Goal: Complete application form

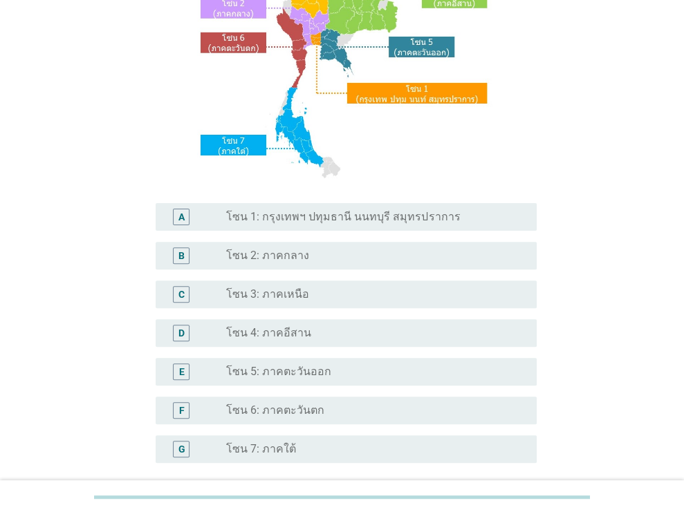
scroll to position [207, 0]
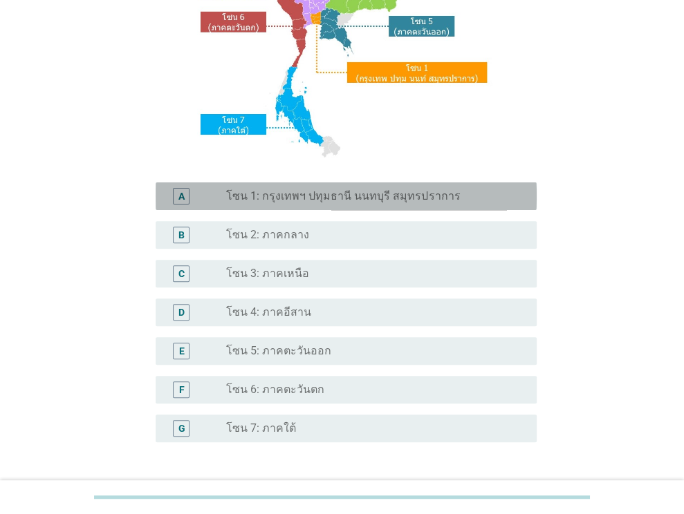
click at [359, 191] on label "โซน 1: กรุงเทพฯ ปทุมธานี นนทบุรี สมุทรปราการ" at bounding box center [343, 196] width 234 height 14
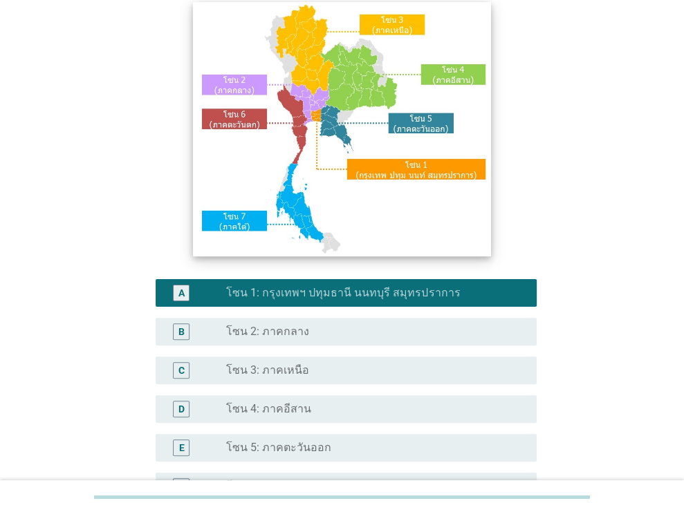
scroll to position [313, 0]
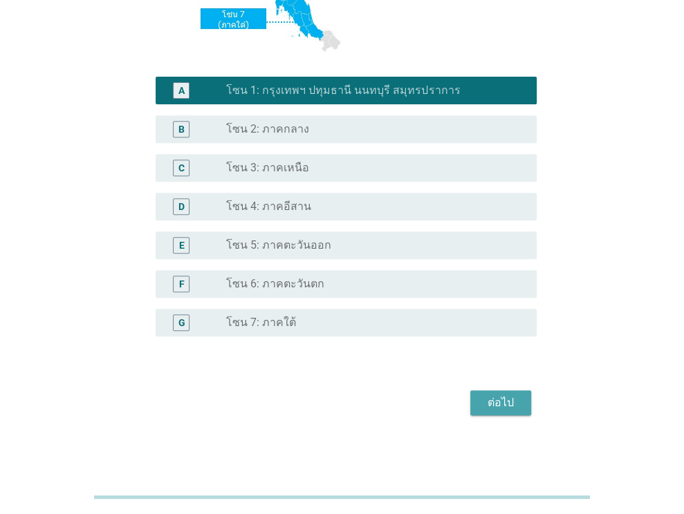
click at [491, 411] on button "ต่อไป" at bounding box center [500, 403] width 61 height 25
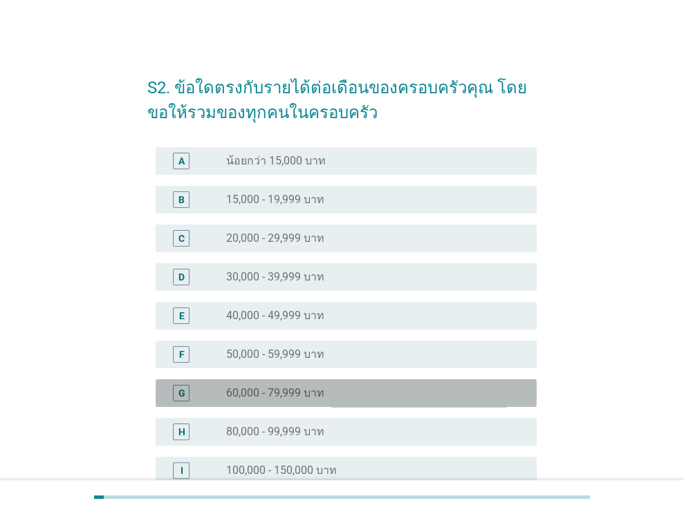
click at [390, 396] on div "radio_button_unchecked 60,000 - 79,999 บาท" at bounding box center [370, 393] width 288 height 14
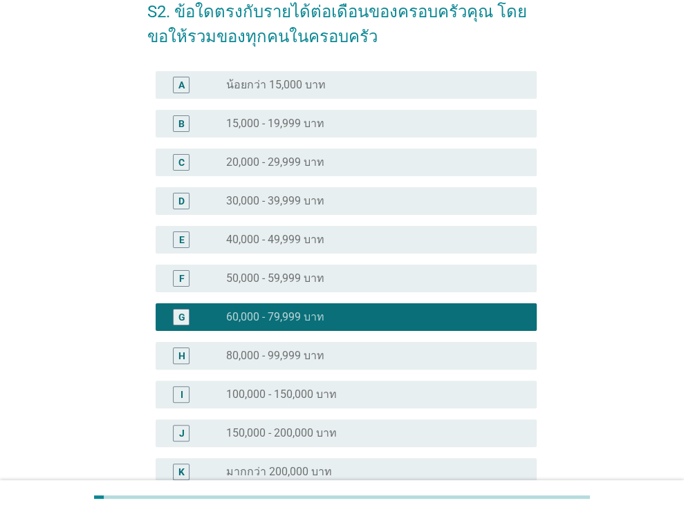
scroll to position [225, 0]
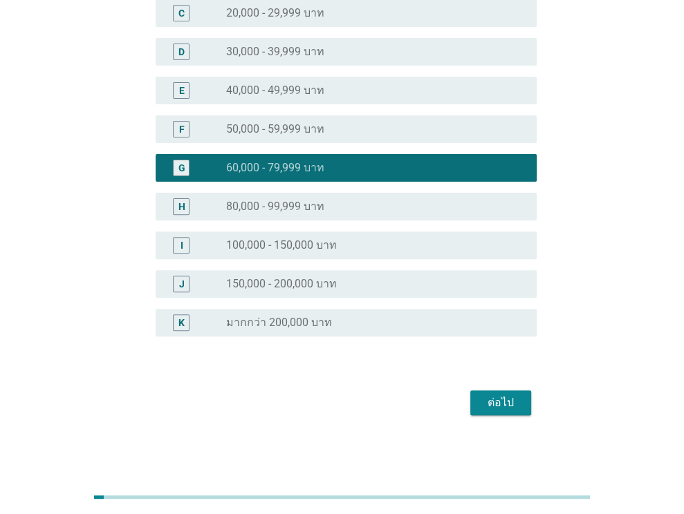
click at [488, 400] on div "ต่อไป" at bounding box center [500, 403] width 39 height 17
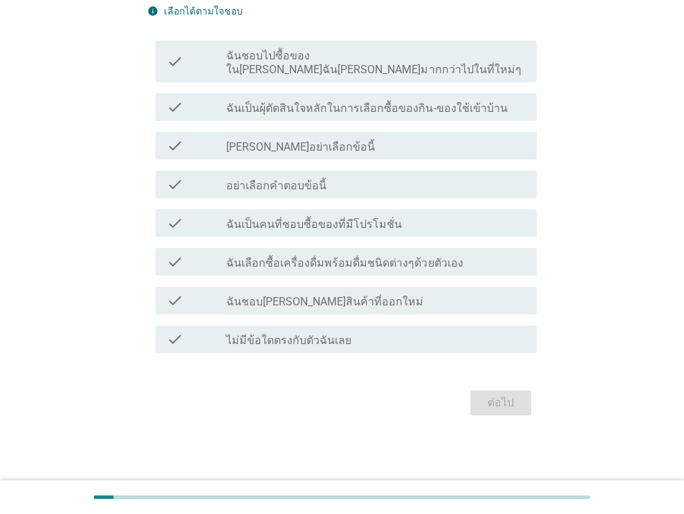
scroll to position [0, 0]
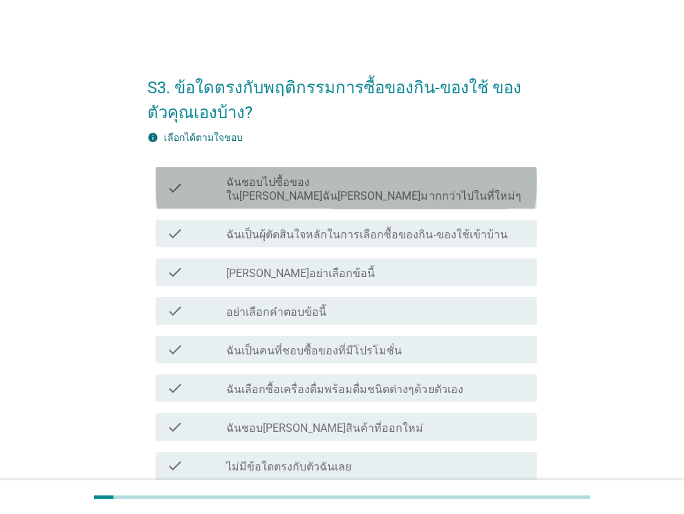
click at [392, 179] on label "ฉันชอบไปซื้อของใน[PERSON_NAME]ฉัน[PERSON_NAME]มากกว่าไปในที่ใหม่ๆ" at bounding box center [375, 190] width 299 height 28
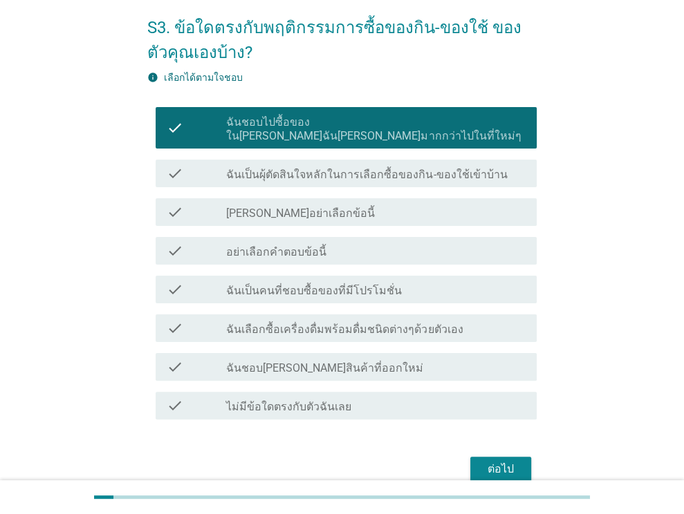
scroll to position [113, 0]
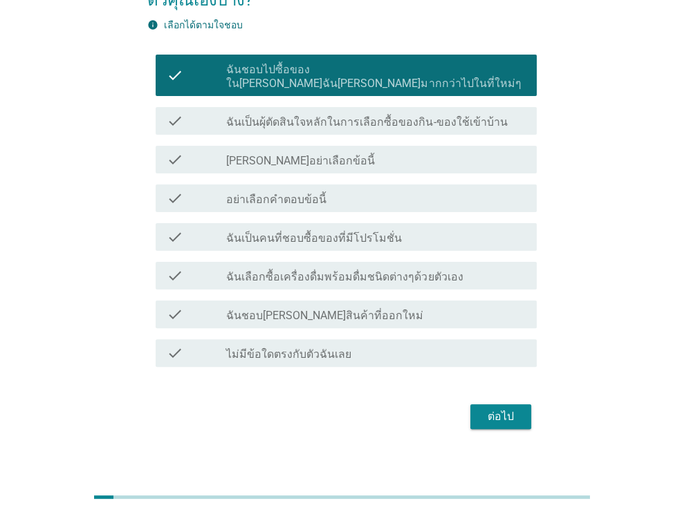
click at [504, 409] on div "ต่อไป" at bounding box center [500, 417] width 39 height 17
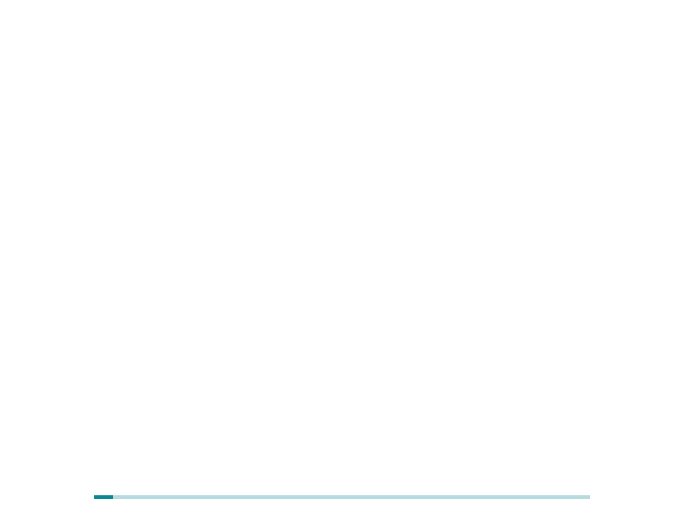
scroll to position [0, 0]
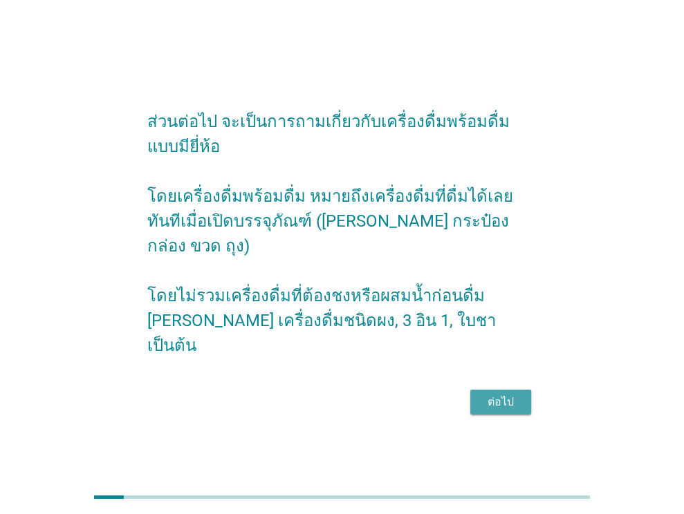
click at [498, 394] on div "ต่อไป" at bounding box center [500, 402] width 39 height 17
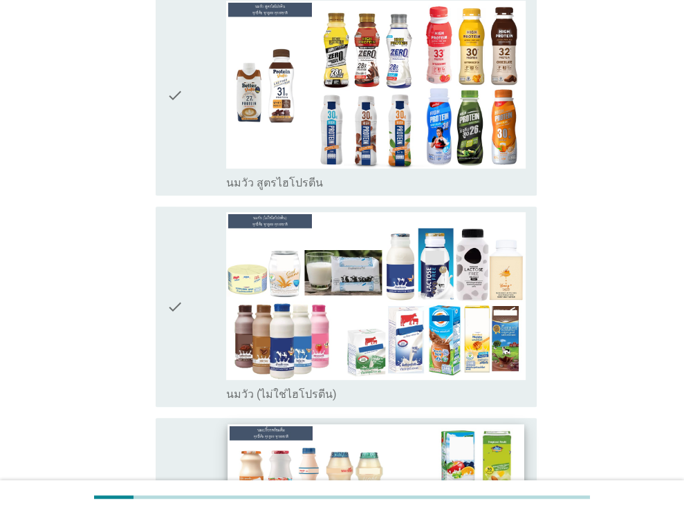
scroll to position [69, 0]
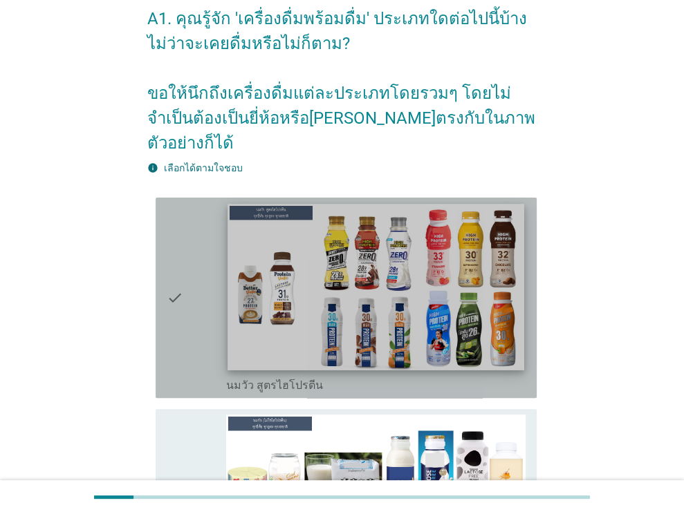
click at [362, 263] on img at bounding box center [376, 287] width 296 height 167
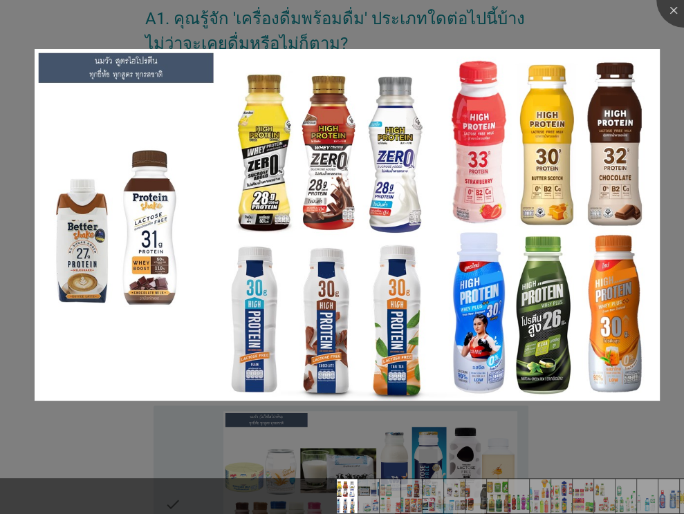
click at [362, 263] on img at bounding box center [347, 224] width 625 height 351
click at [664, 8] on div at bounding box center [683, -1] width 55 height 55
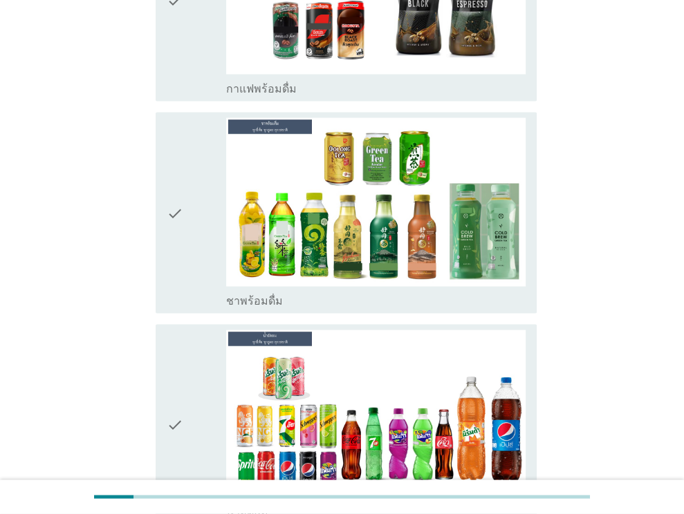
scroll to position [1659, 0]
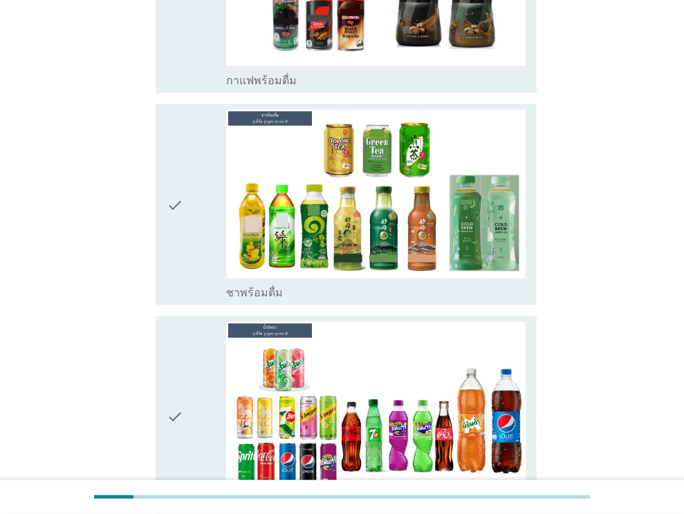
click at [171, 174] on icon "check" at bounding box center [175, 203] width 17 height 189
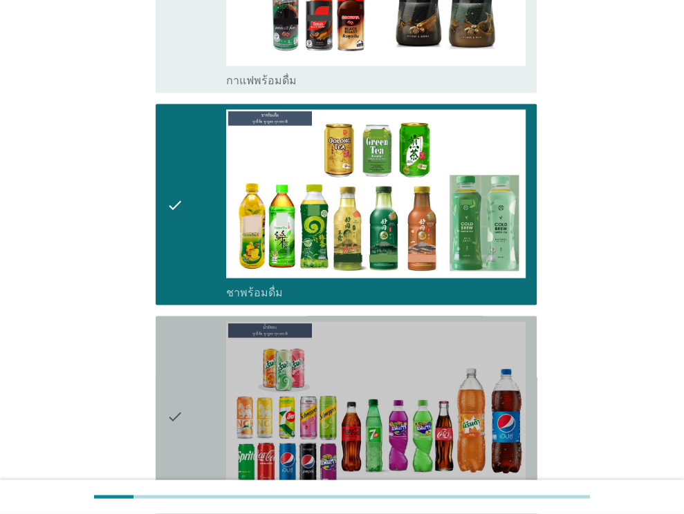
click at [175, 373] on icon "check" at bounding box center [175, 415] width 17 height 189
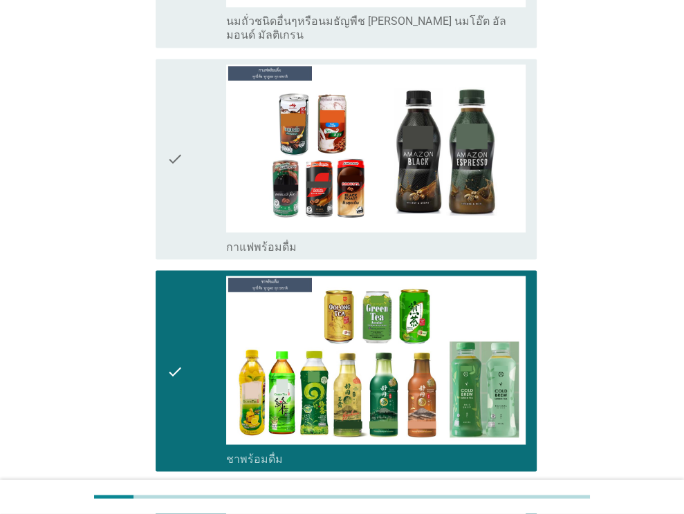
scroll to position [1383, 0]
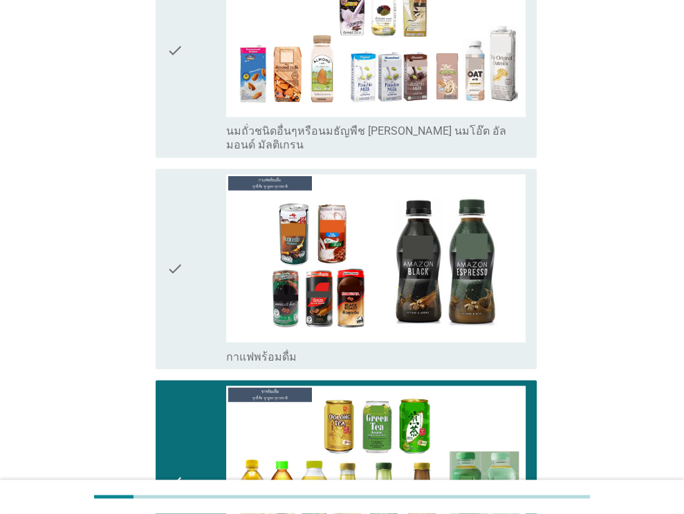
click at [191, 207] on div "check" at bounding box center [197, 268] width 60 height 189
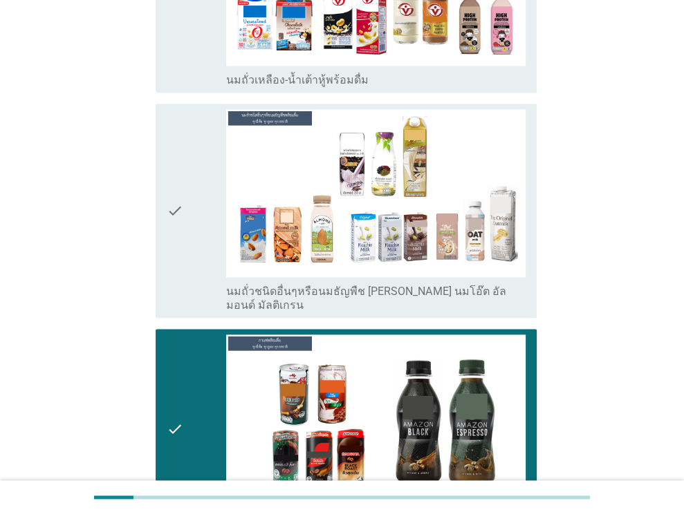
scroll to position [1106, 0]
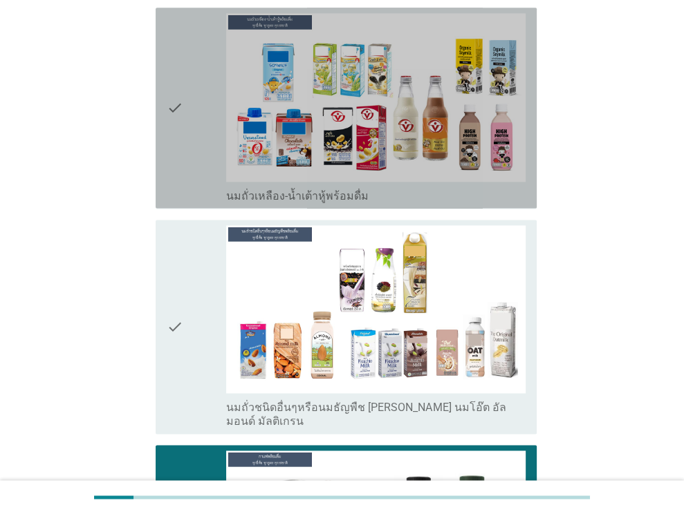
click at [193, 44] on div "check" at bounding box center [197, 107] width 60 height 189
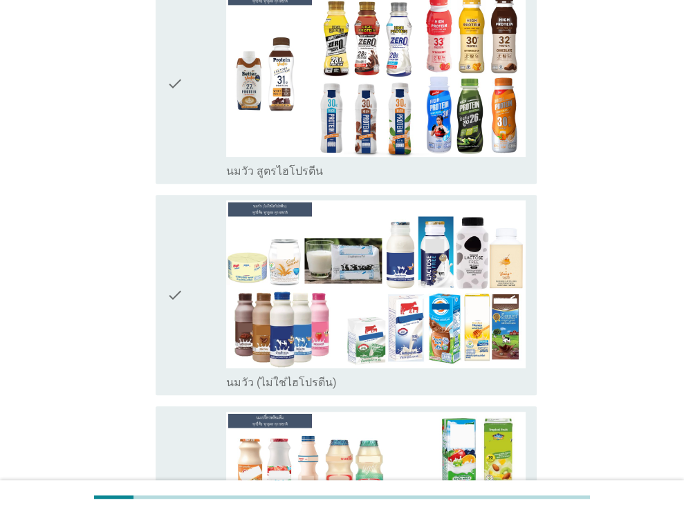
scroll to position [277, 0]
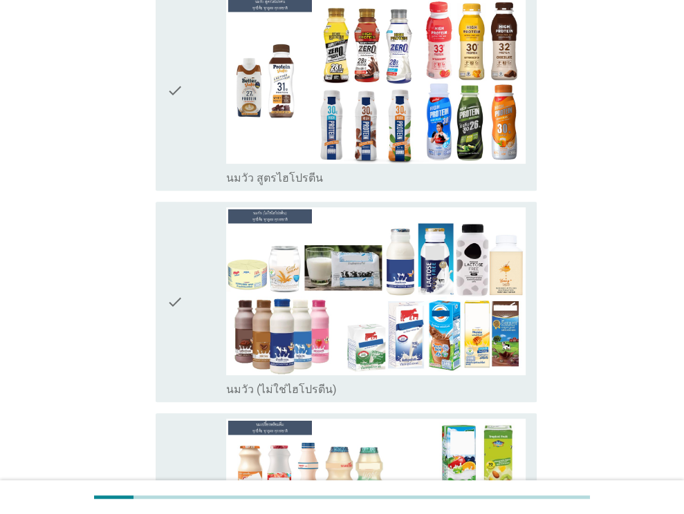
click at [200, 280] on div "check" at bounding box center [197, 301] width 60 height 189
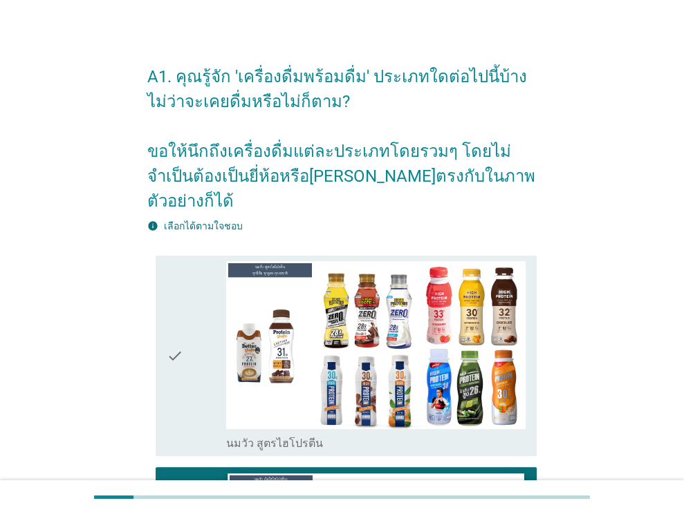
scroll to position [0, 0]
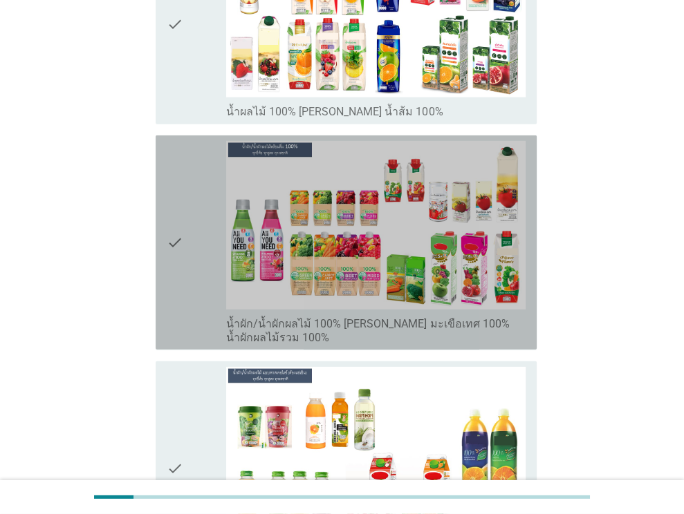
click at [168, 185] on icon "check" at bounding box center [175, 242] width 17 height 203
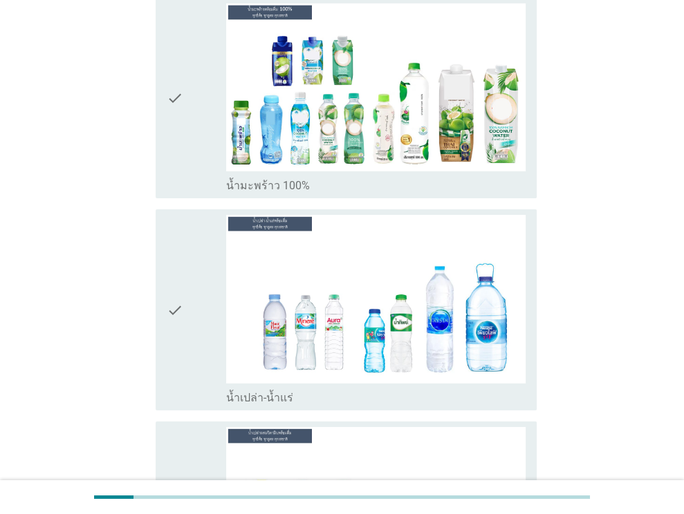
scroll to position [2972, 0]
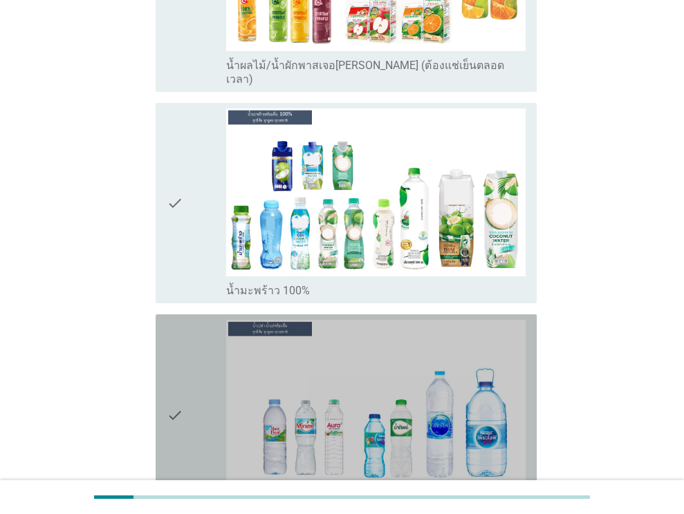
click at [215, 356] on div "check" at bounding box center [197, 414] width 60 height 189
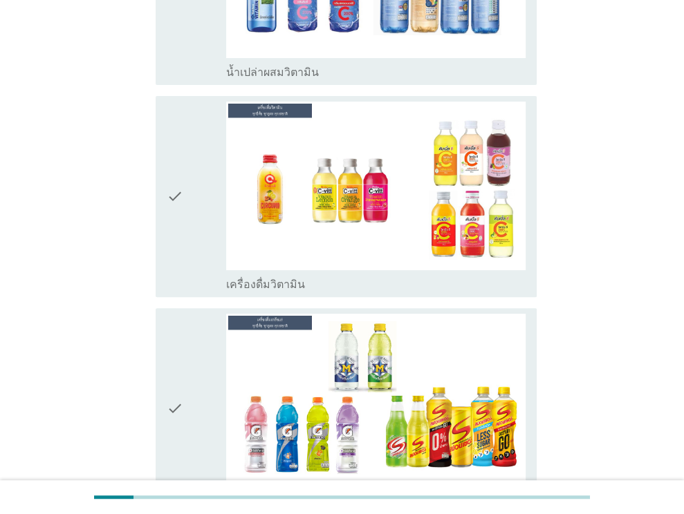
scroll to position [3387, 0]
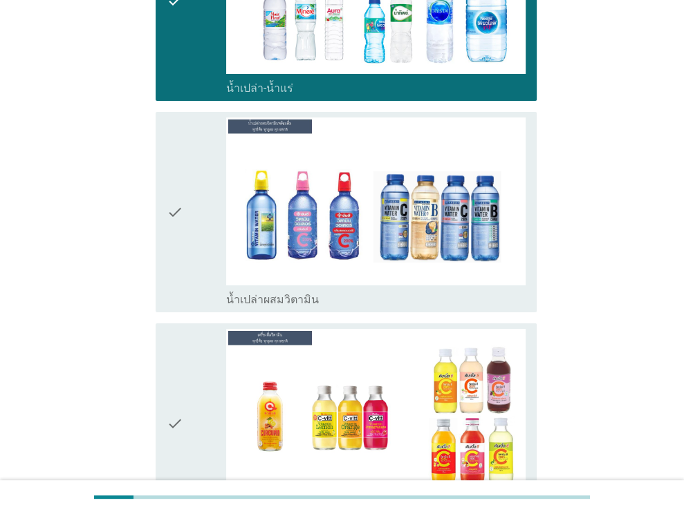
click at [177, 171] on icon "check" at bounding box center [175, 212] width 17 height 189
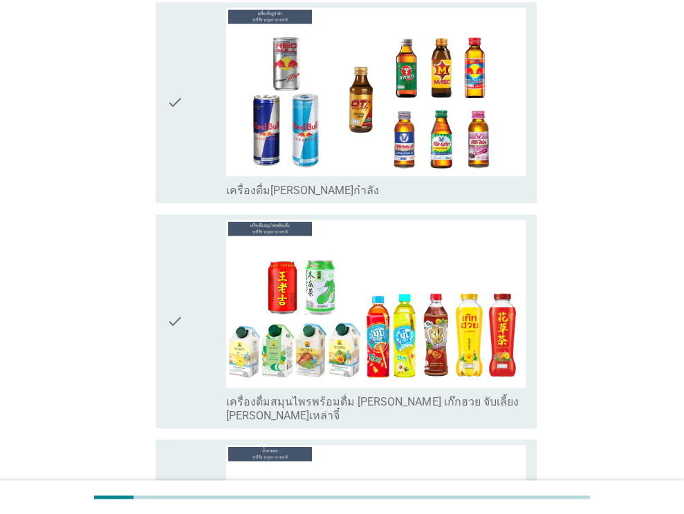
scroll to position [4217, 0]
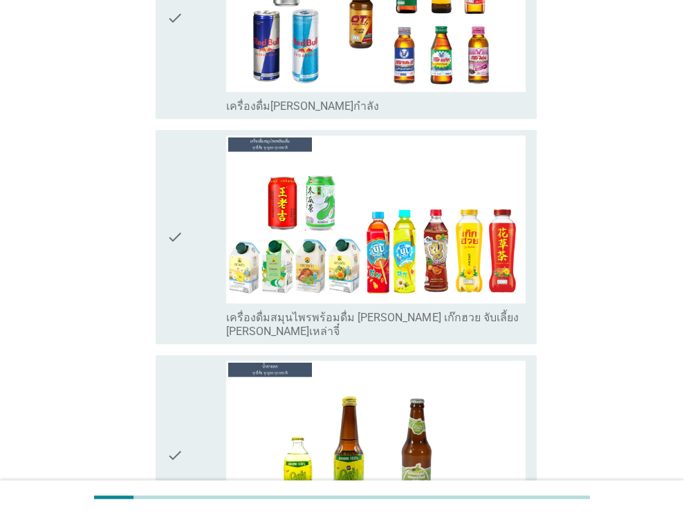
click at [187, 361] on div "check" at bounding box center [197, 455] width 60 height 189
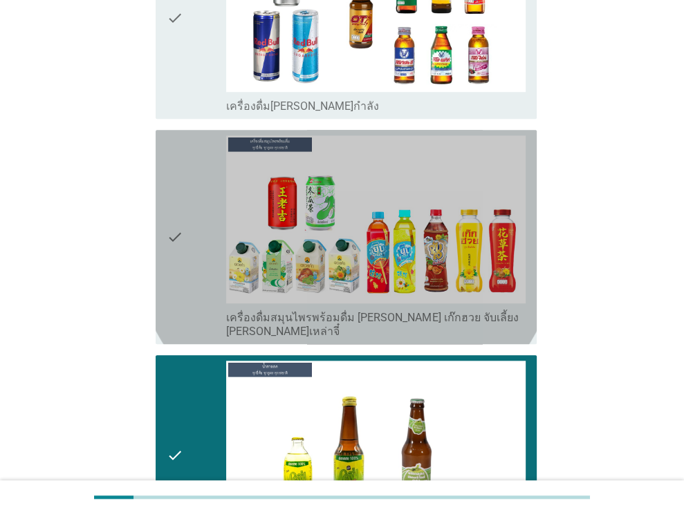
click at [185, 218] on div "check" at bounding box center [197, 236] width 60 height 203
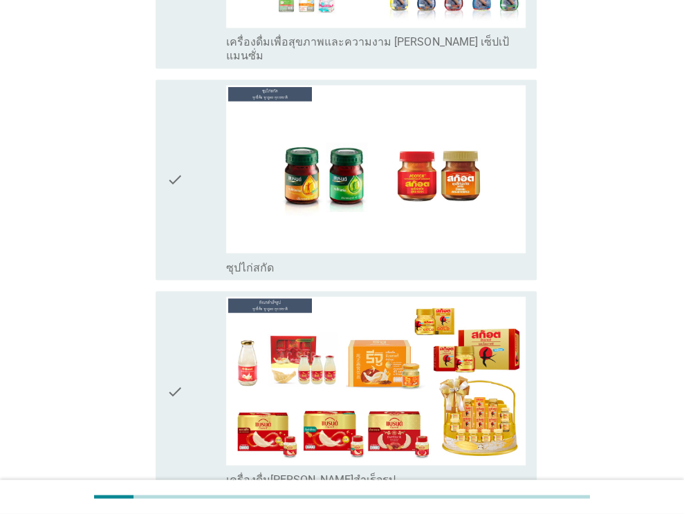
scroll to position [4978, 0]
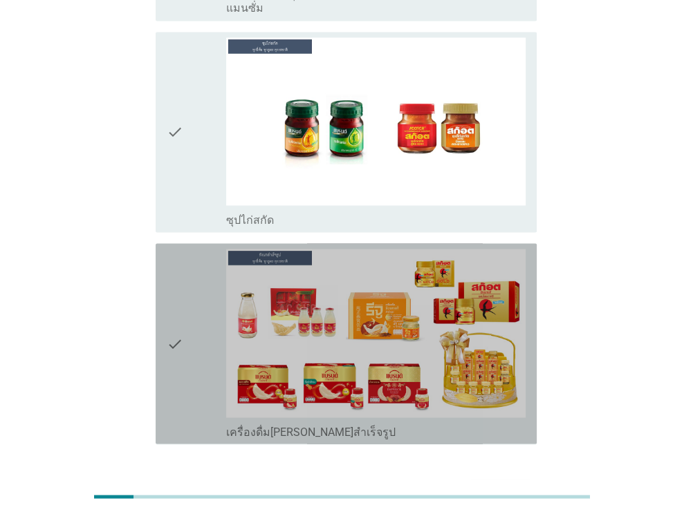
click at [207, 251] on div "check" at bounding box center [197, 343] width 60 height 189
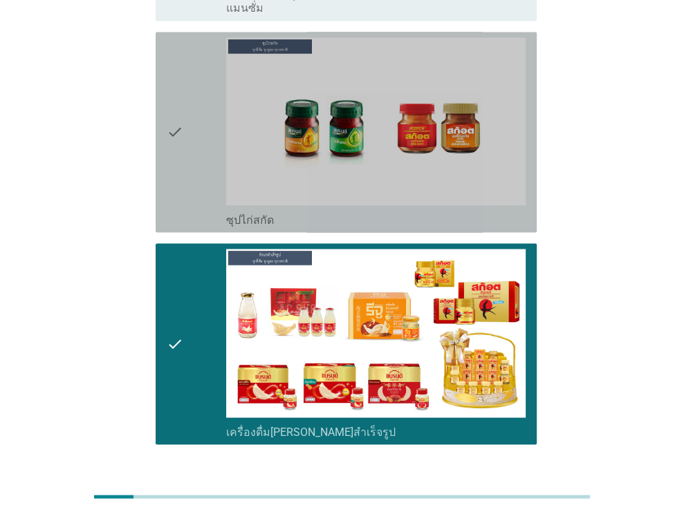
click at [190, 97] on div "check" at bounding box center [197, 131] width 60 height 189
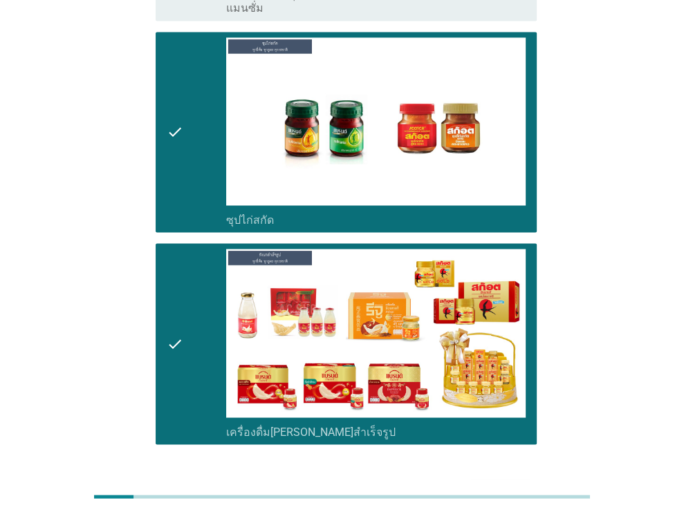
click at [482, 486] on div "ต่อไป" at bounding box center [500, 494] width 39 height 17
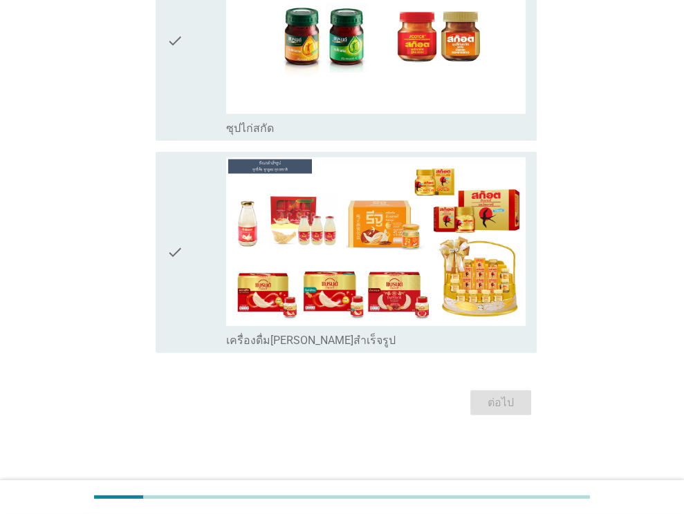
scroll to position [0, 0]
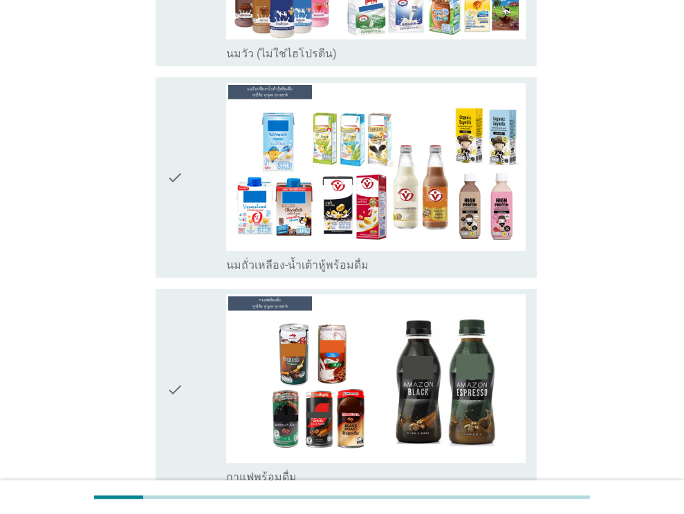
click at [191, 179] on div "check" at bounding box center [197, 177] width 60 height 189
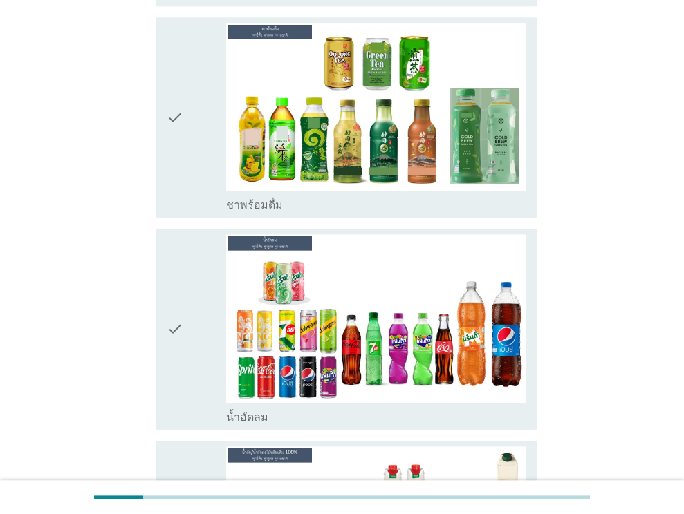
click at [199, 335] on div "check" at bounding box center [197, 328] width 60 height 189
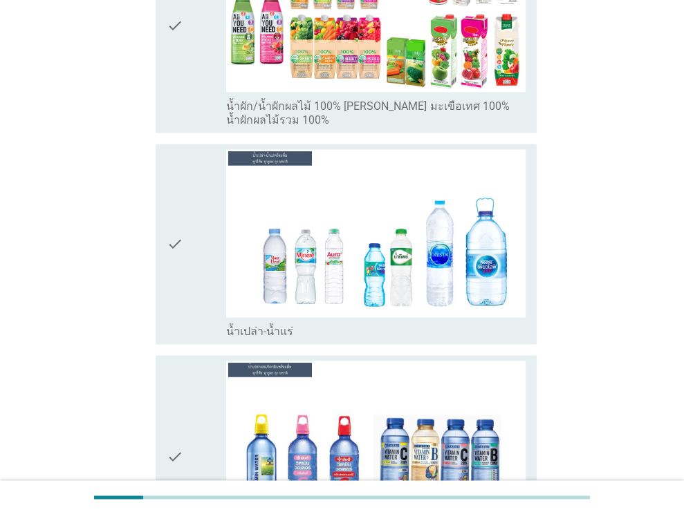
scroll to position [1383, 0]
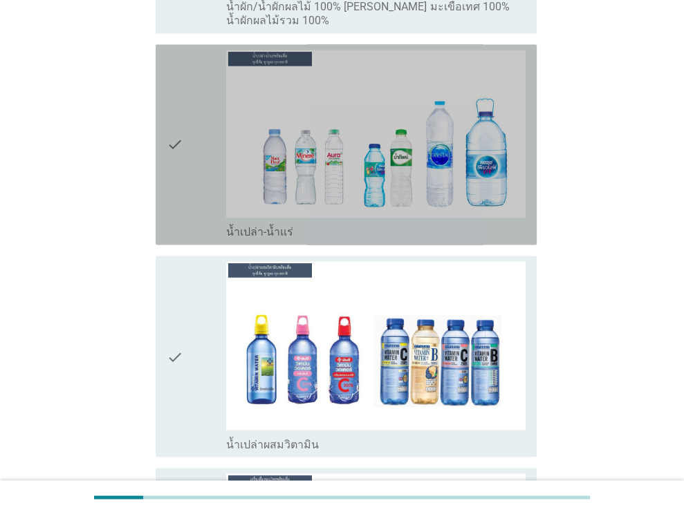
click at [186, 187] on div "check" at bounding box center [197, 144] width 60 height 189
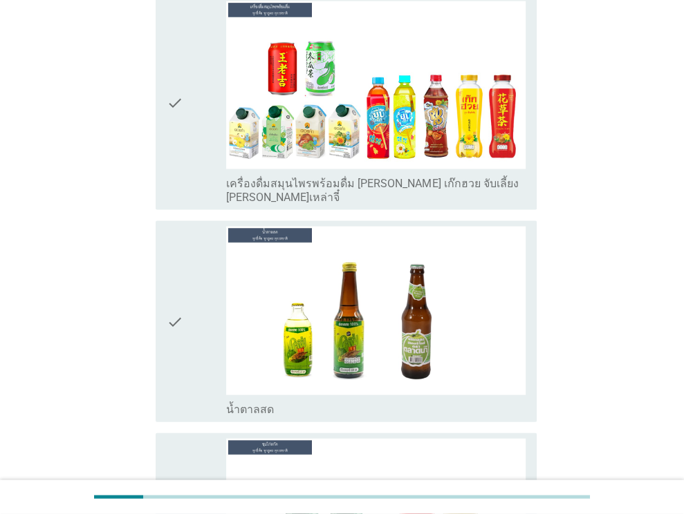
scroll to position [2074, 0]
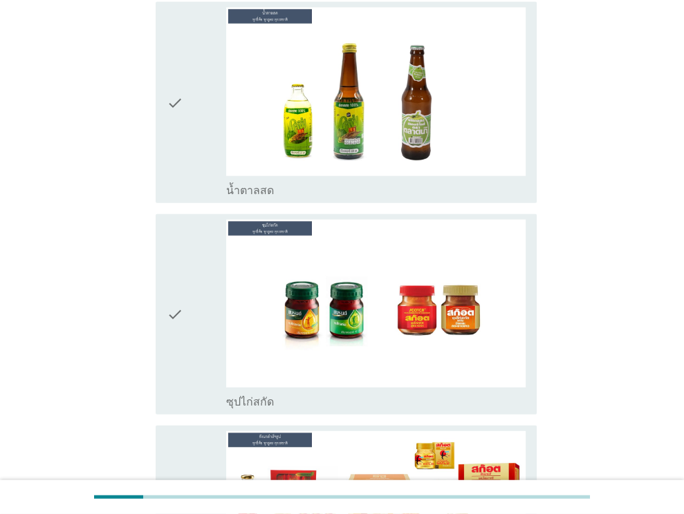
click at [185, 277] on div "check" at bounding box center [197, 314] width 60 height 189
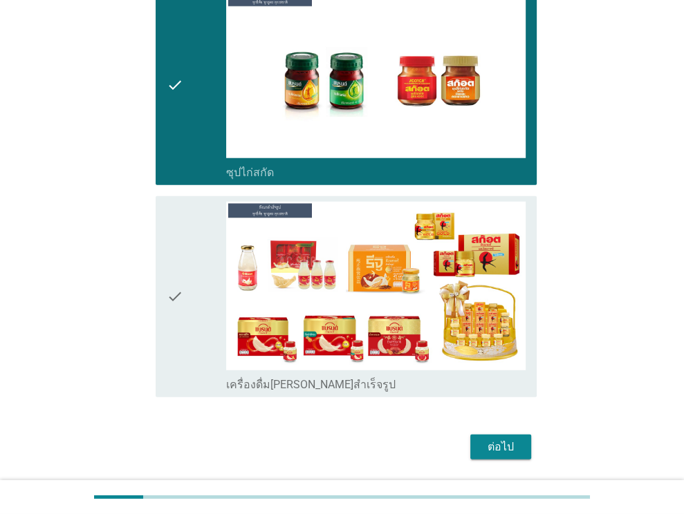
scroll to position [2328, 0]
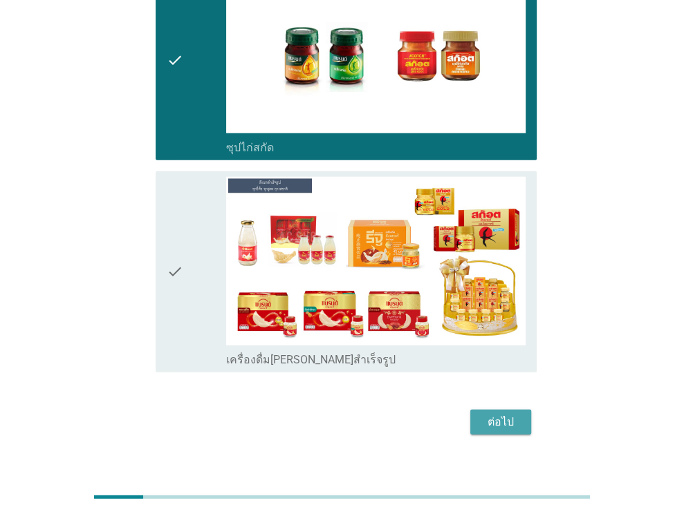
click at [516, 414] on div "ต่อไป" at bounding box center [500, 422] width 39 height 17
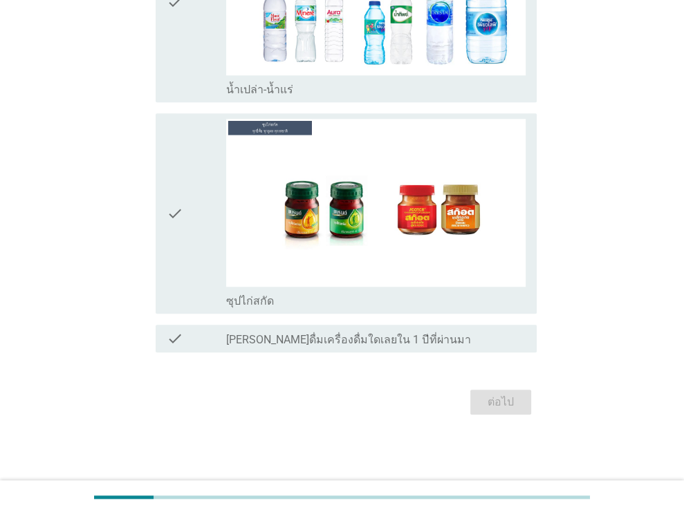
scroll to position [0, 0]
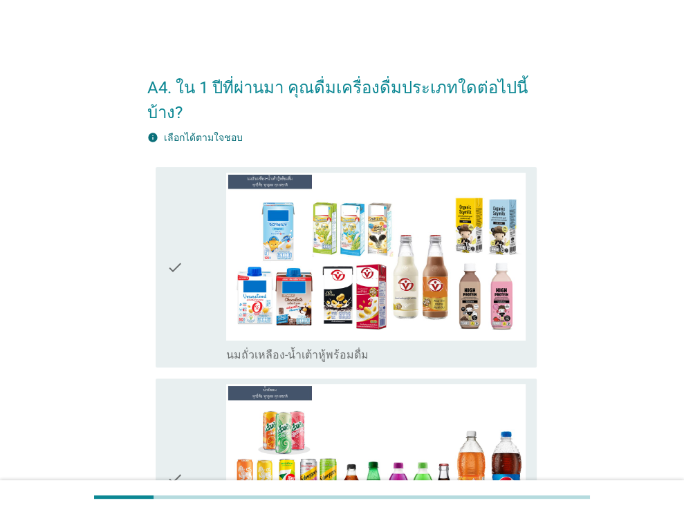
click at [159, 253] on div "check check_box นมถั่วเหลือง-น้ำเต้าหู้พร้อมดื่ม" at bounding box center [346, 267] width 381 height 200
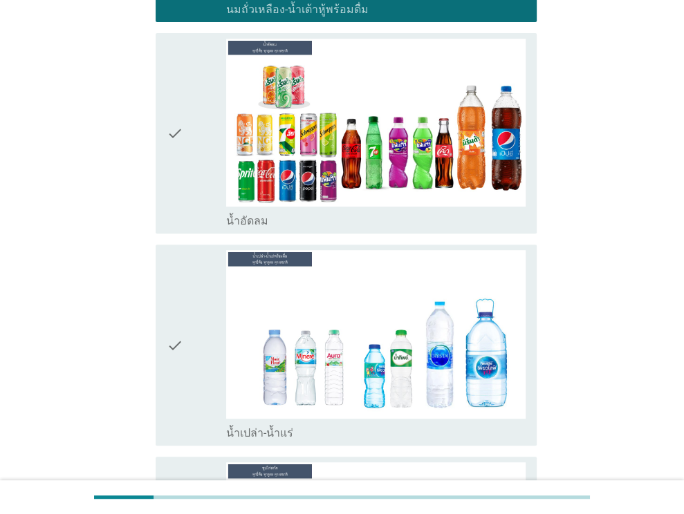
click at [157, 191] on div "check check_box น้ำอัดลม" at bounding box center [346, 133] width 381 height 200
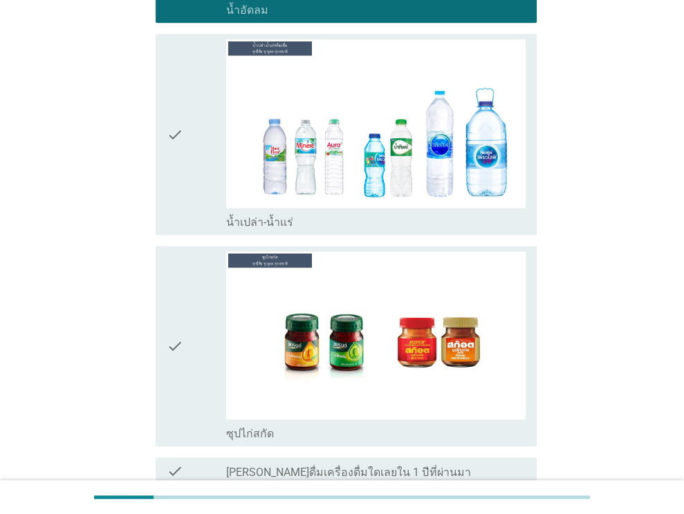
scroll to position [687, 0]
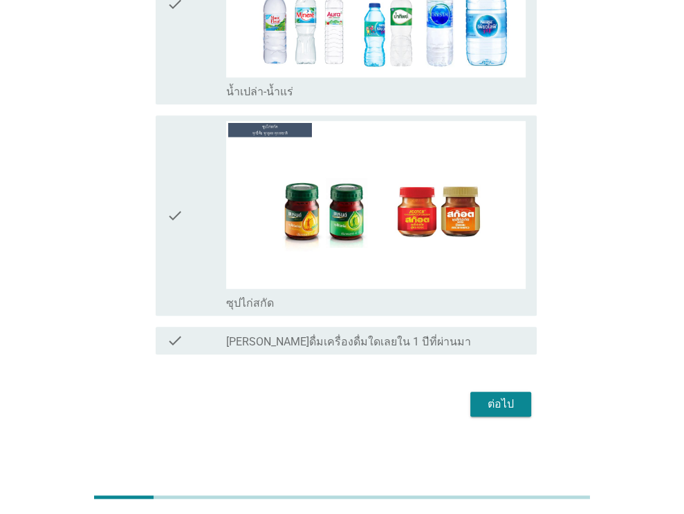
click at [160, 82] on div "check check_box น้ำเปล่า-น้ำแร่" at bounding box center [346, 3] width 381 height 200
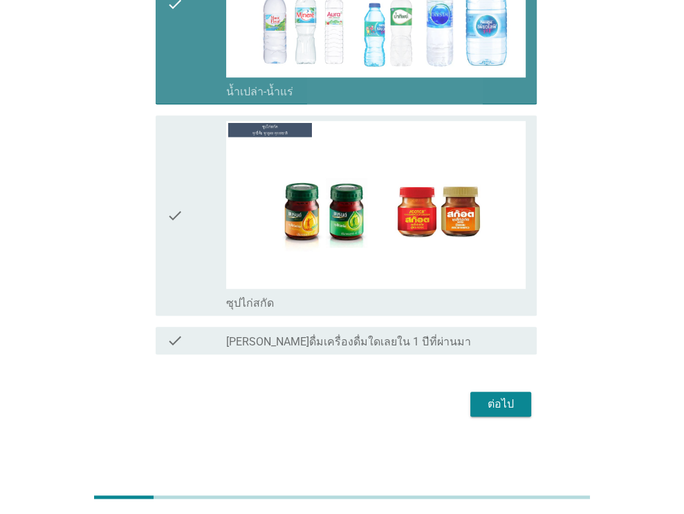
click at [185, 196] on div "check" at bounding box center [197, 215] width 60 height 189
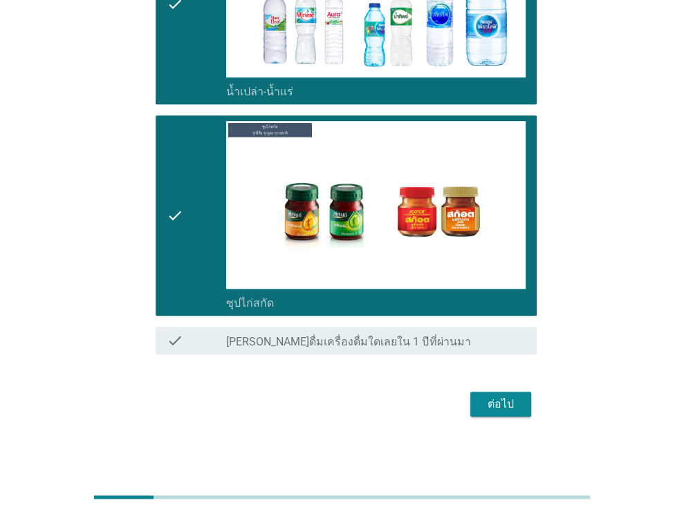
click at [486, 410] on div "ต่อไป" at bounding box center [500, 404] width 39 height 17
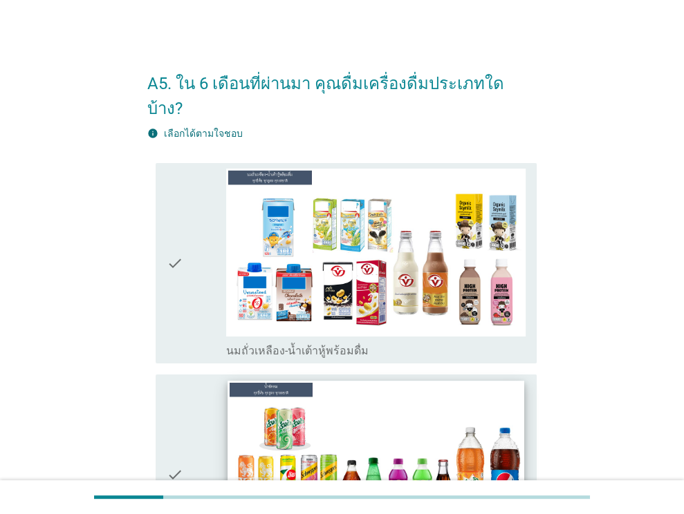
scroll to position [415, 0]
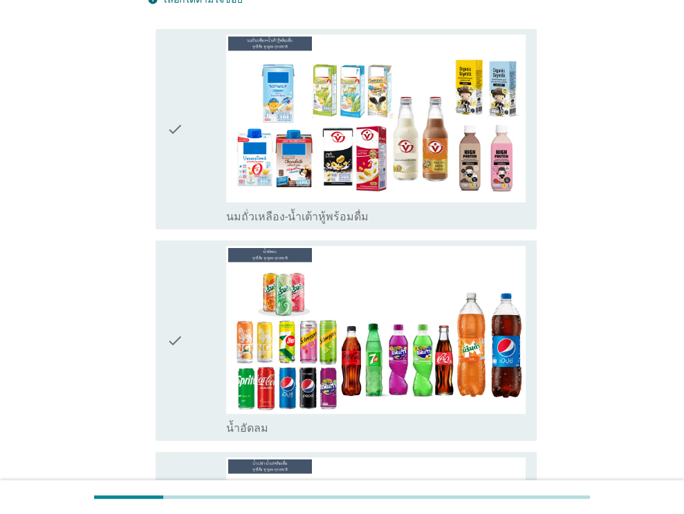
click at [181, 149] on icon "check" at bounding box center [175, 129] width 17 height 189
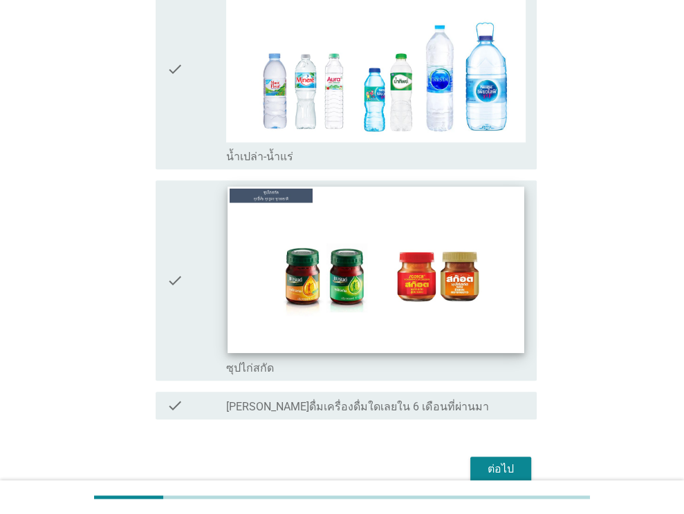
scroll to position [662, 0]
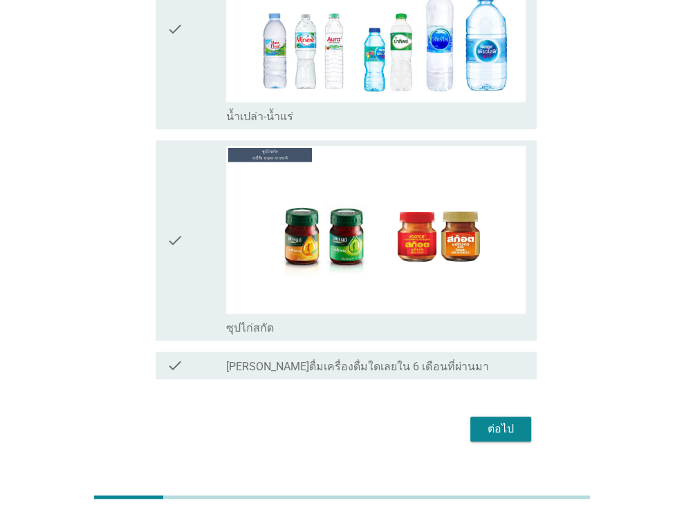
click at [180, 237] on icon "check" at bounding box center [175, 240] width 17 height 189
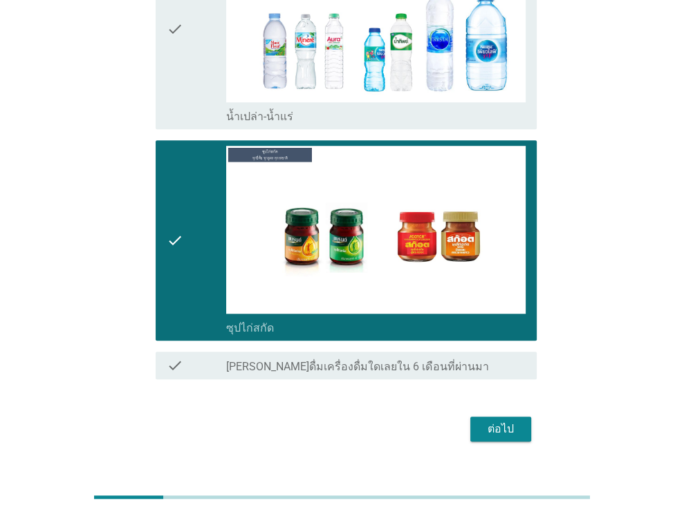
click at [514, 421] on div "ต่อไป" at bounding box center [500, 429] width 39 height 17
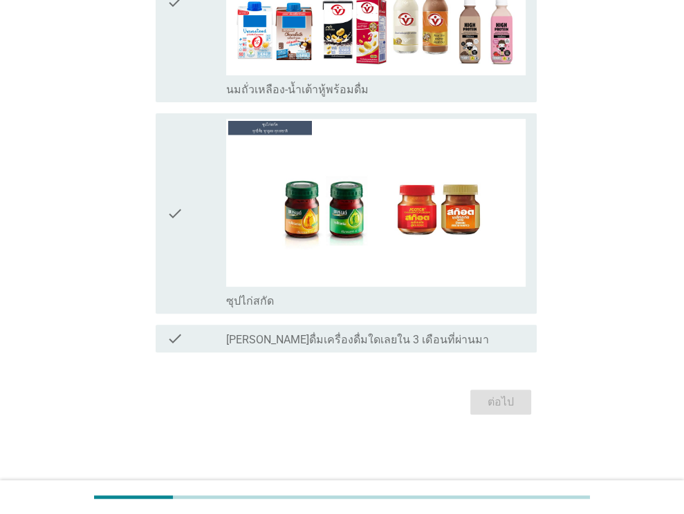
scroll to position [0, 0]
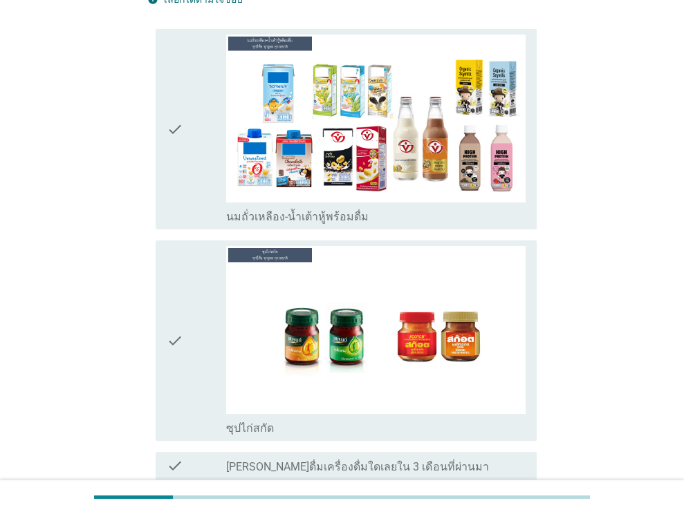
click at [178, 139] on icon "check" at bounding box center [175, 129] width 17 height 189
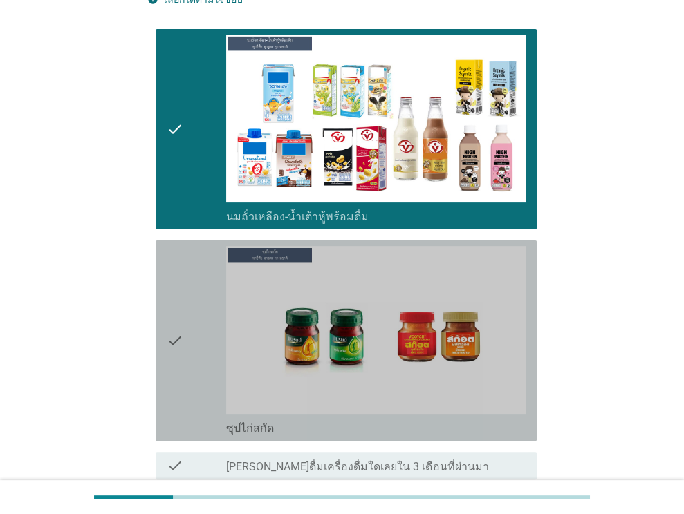
click at [194, 246] on div "check" at bounding box center [197, 340] width 60 height 189
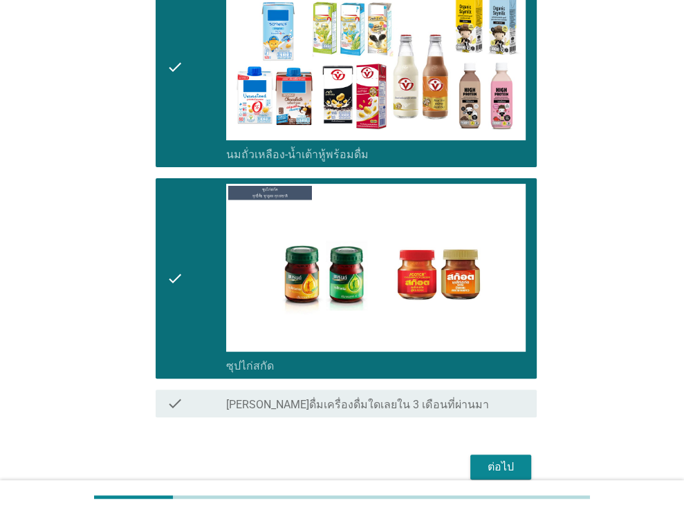
scroll to position [239, 0]
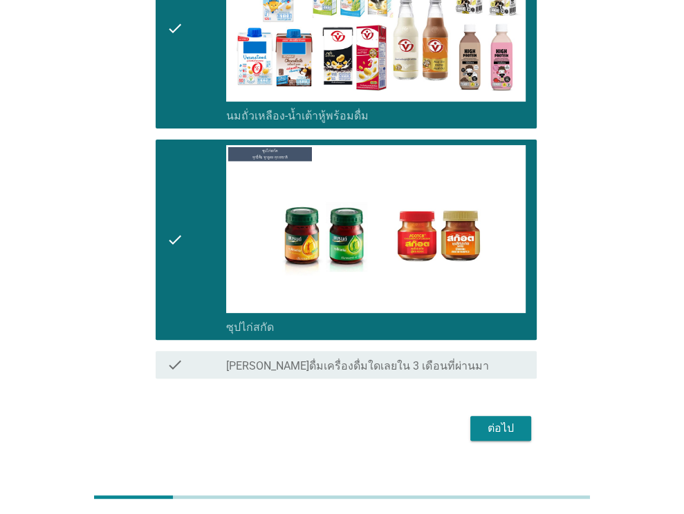
click at [520, 416] on button "ต่อไป" at bounding box center [500, 428] width 61 height 25
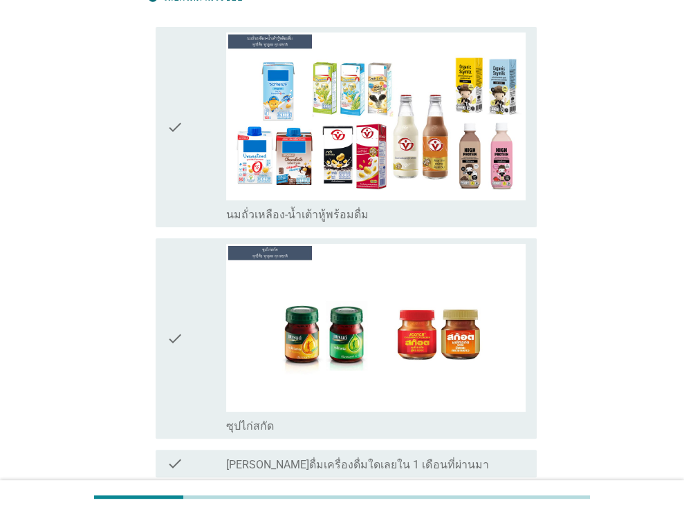
scroll to position [207, 0]
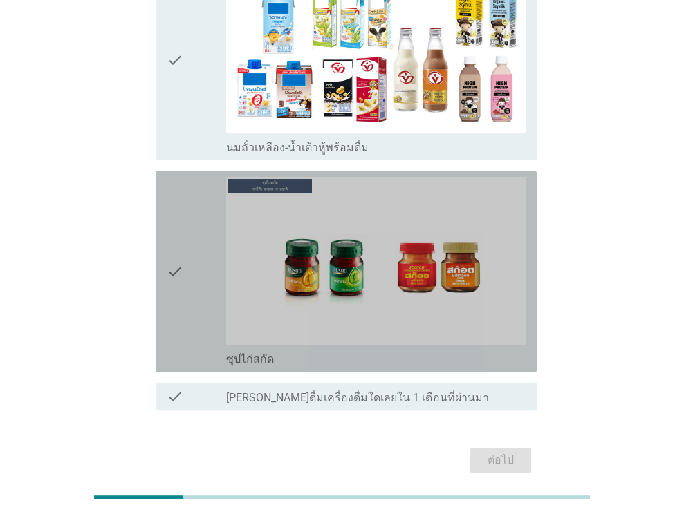
click at [209, 245] on div "check" at bounding box center [197, 271] width 60 height 189
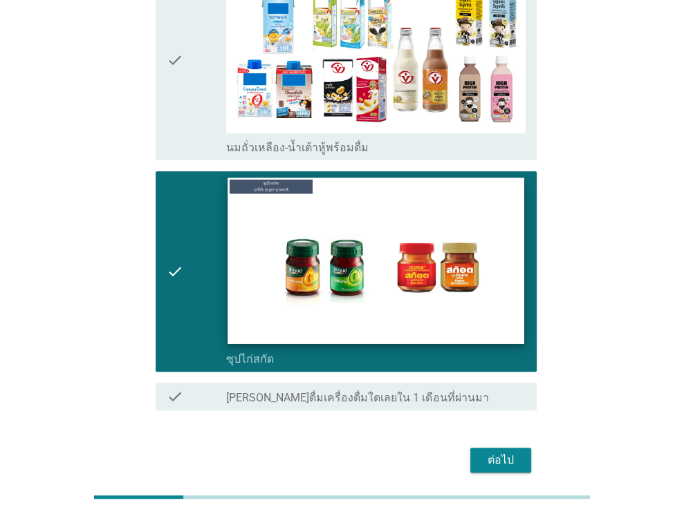
drag, startPoint x: 203, startPoint y: 82, endPoint x: 344, endPoint y: 301, distance: 260.6
click at [203, 84] on div "check" at bounding box center [197, 59] width 60 height 189
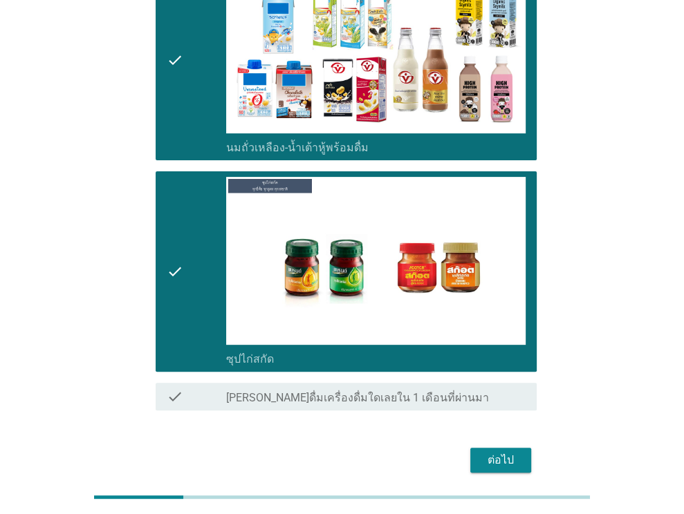
click at [474, 448] on button "ต่อไป" at bounding box center [500, 460] width 61 height 25
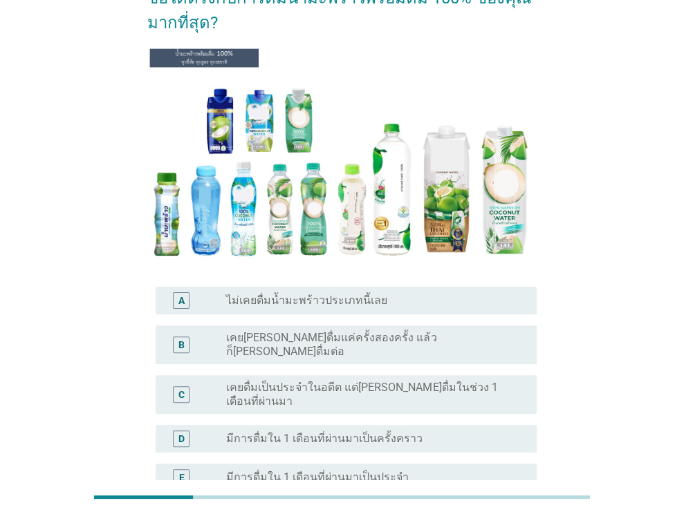
scroll to position [223, 0]
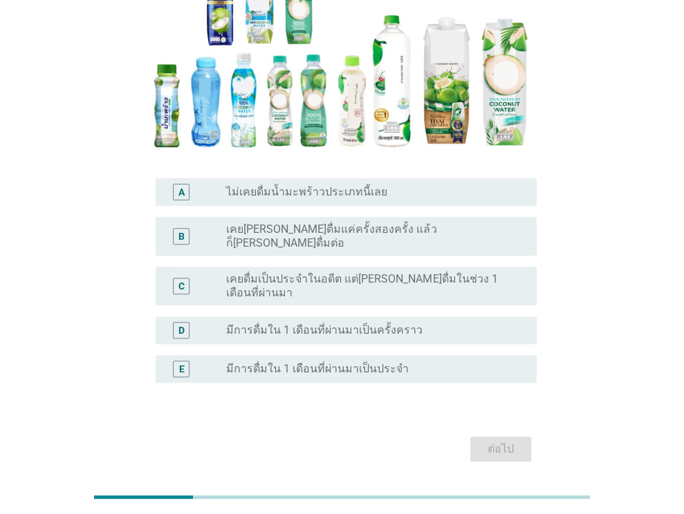
click at [356, 267] on div "C radio_button_unchecked เคยดื่มเป็นประจำในอดีต แต่[PERSON_NAME]ดื่มในช่วง 1 เด…" at bounding box center [346, 286] width 381 height 39
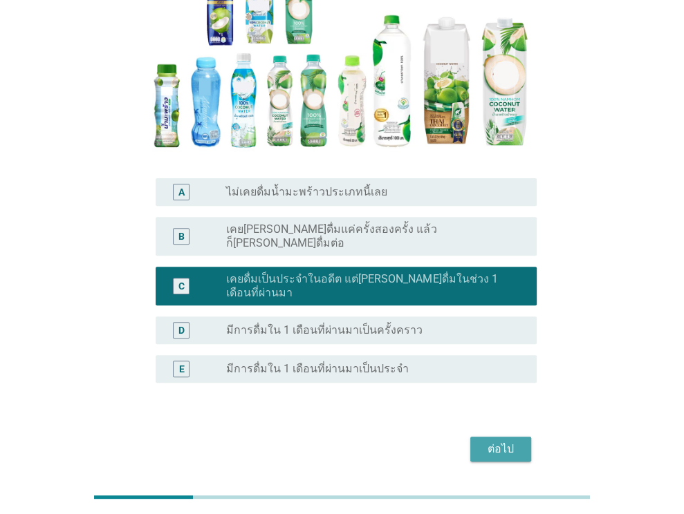
click at [506, 441] on div "ต่อไป" at bounding box center [500, 449] width 39 height 17
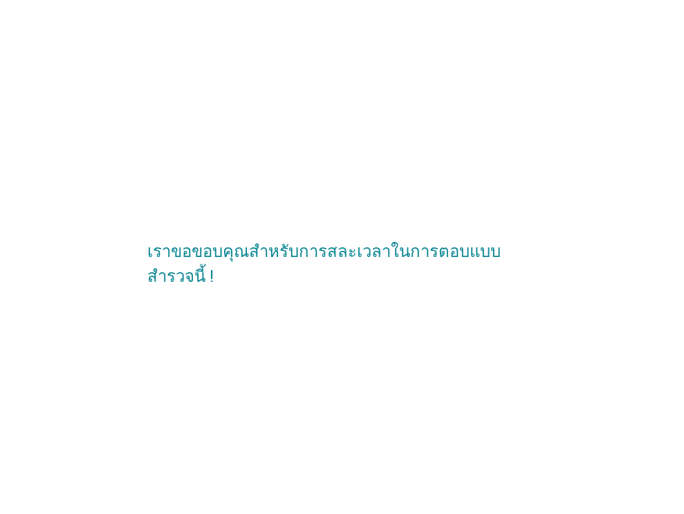
scroll to position [0, 0]
